Goal: Transaction & Acquisition: Purchase product/service

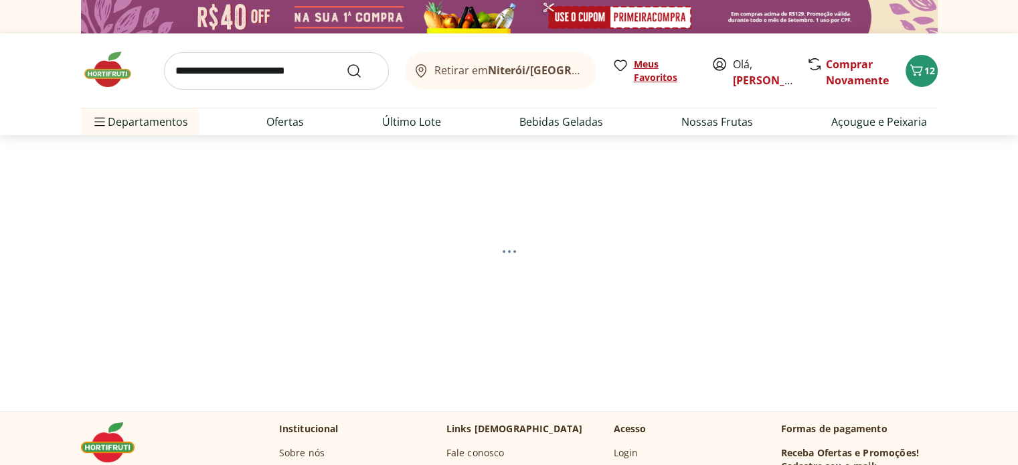
select select "**********"
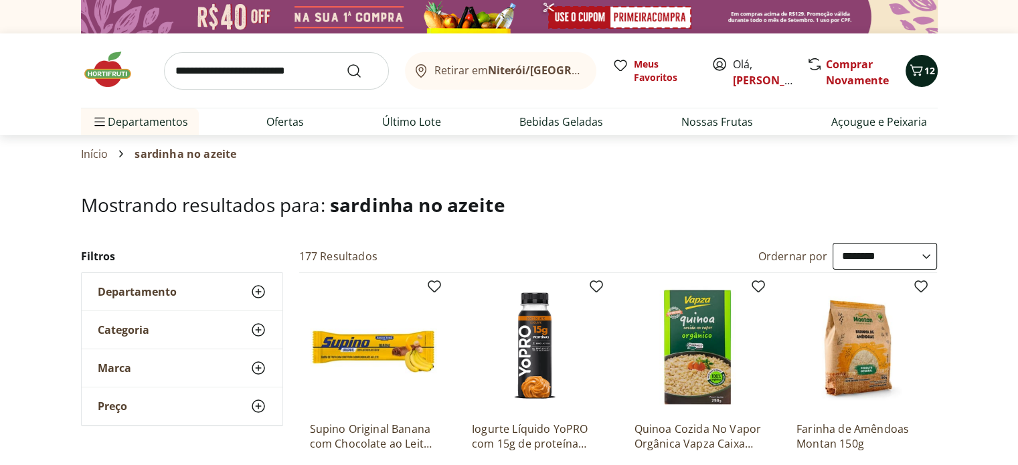
click at [906, 75] on button "12" at bounding box center [922, 71] width 32 height 32
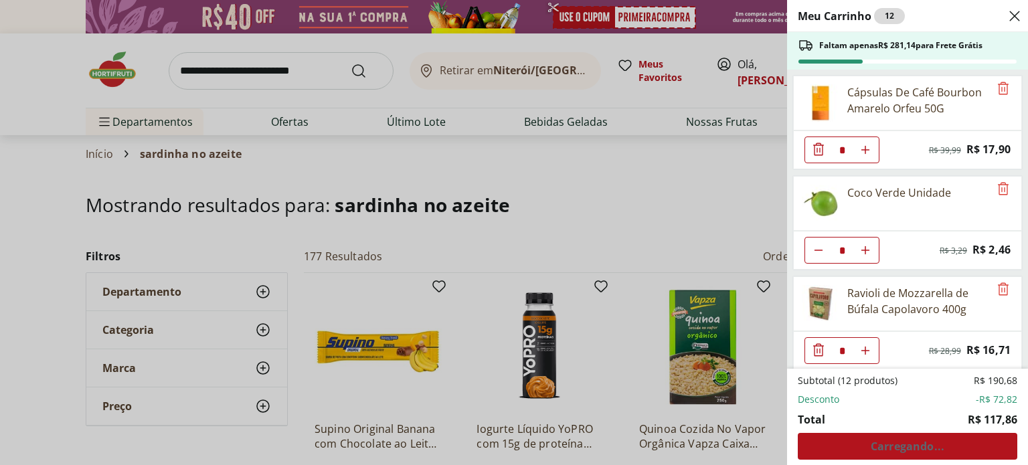
click at [909, 455] on div "Subtotal (12 produtos) R$ 190,68 Desconto -R$ 72,82 Total R$ 117,86 Carregando.…" at bounding box center [908, 417] width 220 height 86
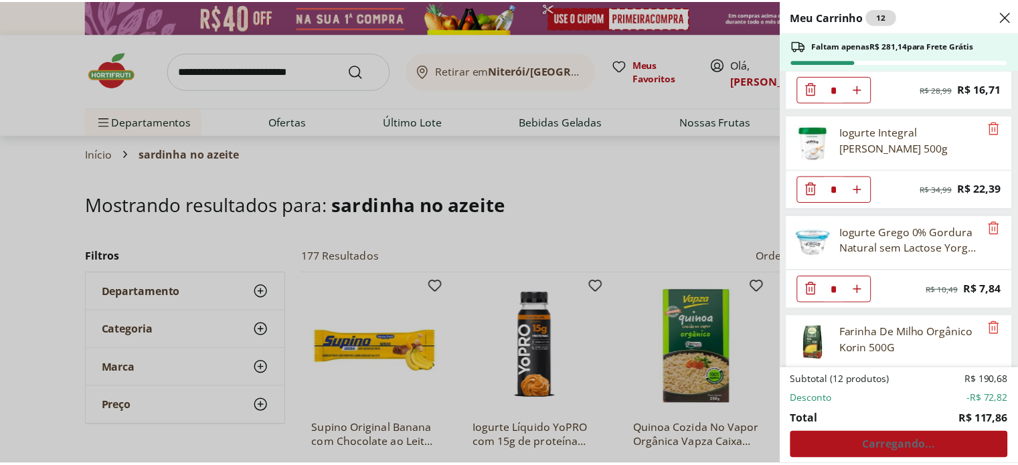
scroll to position [403, 0]
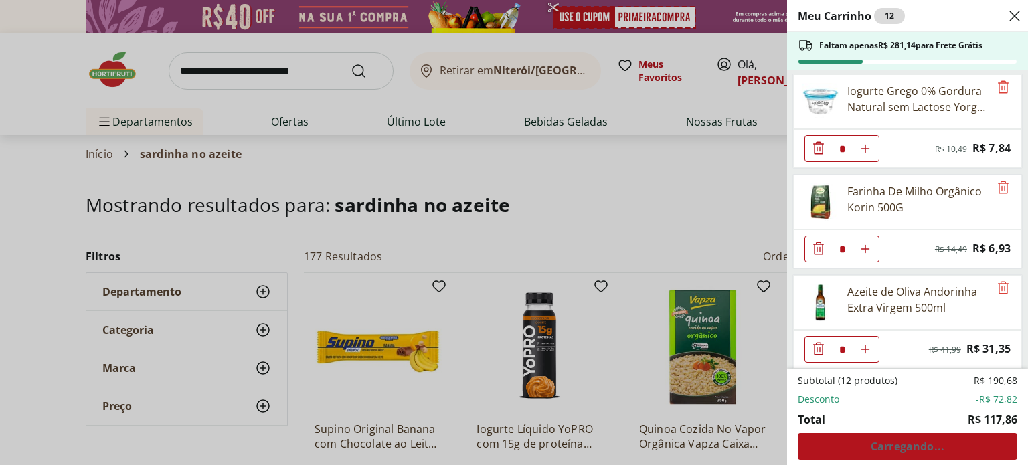
click at [934, 451] on div "Subtotal (12 produtos) R$ 190,68 Desconto -R$ 72,82 Total R$ 117,86 Carregando.…" at bounding box center [908, 417] width 220 height 86
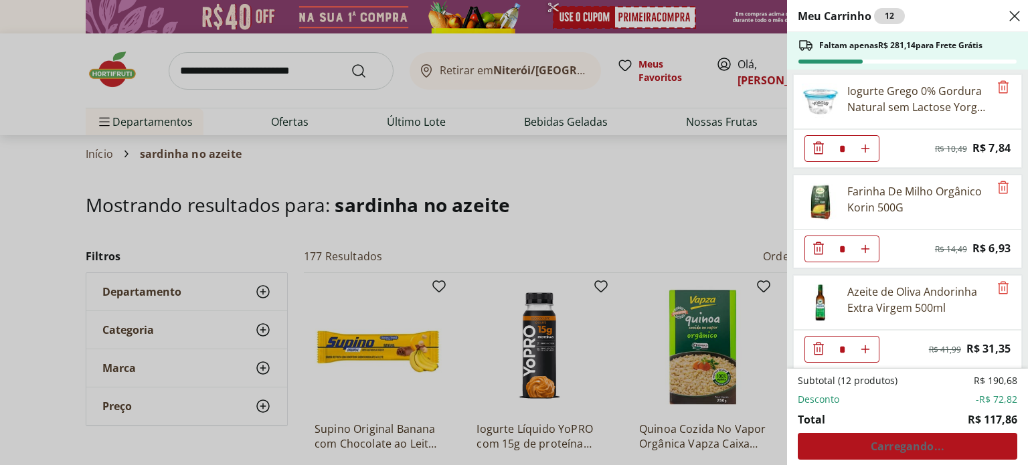
click at [934, 451] on div "Subtotal (12 produtos) R$ 190,68 Desconto -R$ 72,82 Total R$ 117,86 Carregando.…" at bounding box center [908, 417] width 220 height 86
click at [656, 193] on div "Meu Carrinho 12 Faltam apenas R$ 281,14 para Frete Grátis Cápsulas De Café Bour…" at bounding box center [514, 232] width 1028 height 465
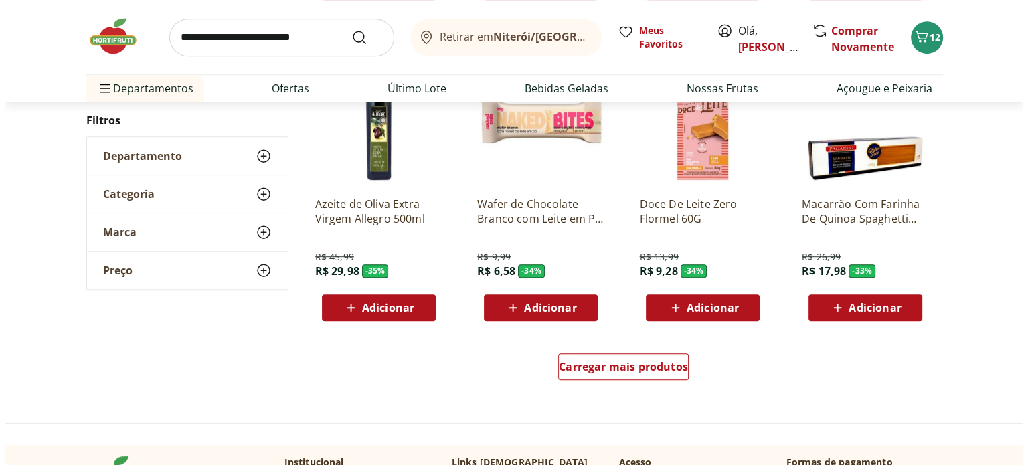
scroll to position [1221, 0]
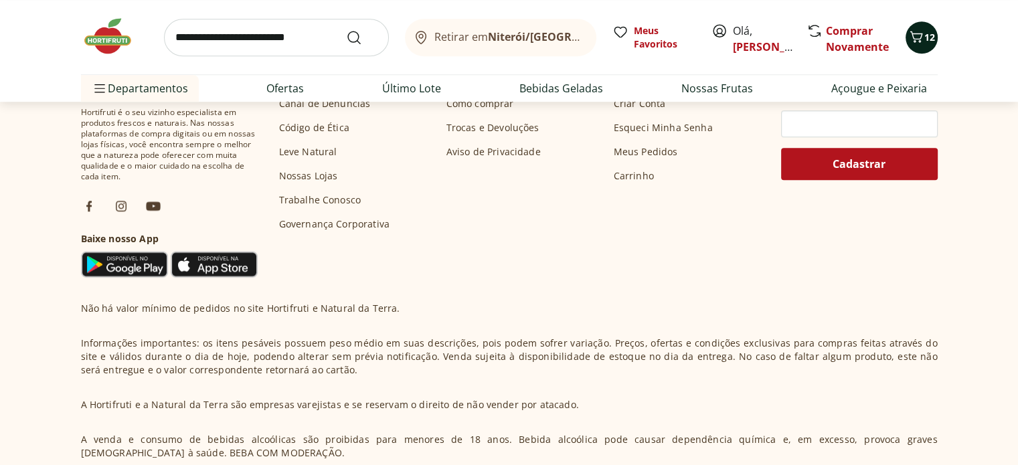
click at [910, 48] on button "12" at bounding box center [922, 37] width 32 height 32
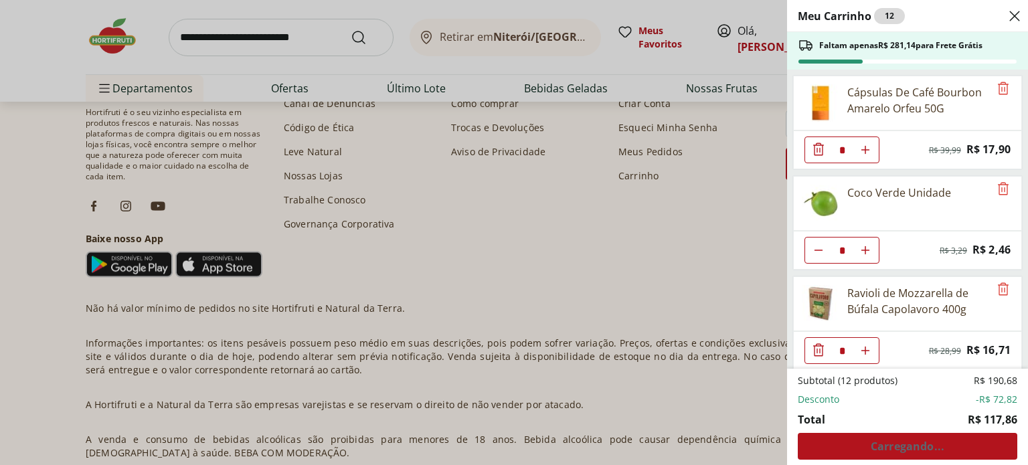
click at [905, 453] on div "Subtotal (12 produtos) R$ 190,68 Desconto -R$ 72,82 Total R$ 117,86 Carregando.…" at bounding box center [908, 417] width 220 height 86
